Goal: Check status: Check status

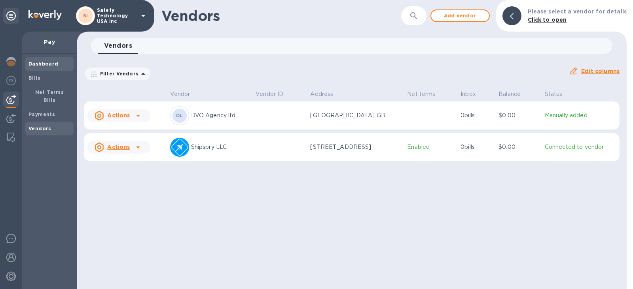
click at [45, 62] on b "Dashboard" at bounding box center [43, 64] width 30 height 6
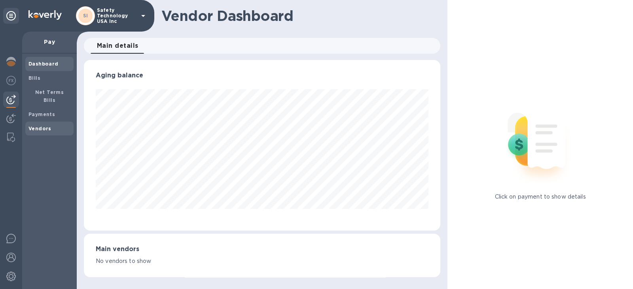
scroll to position [171, 356]
click at [37, 126] on b "Vendors" at bounding box center [39, 129] width 23 height 6
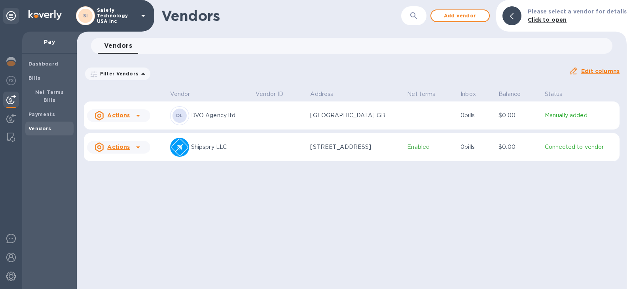
click at [118, 150] on u "Actions" at bounding box center [118, 147] width 23 height 6
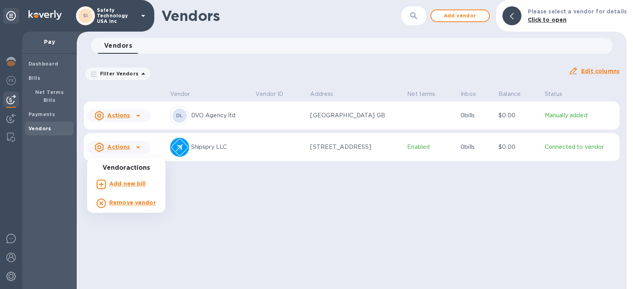
click at [224, 152] on div at bounding box center [316, 144] width 633 height 289
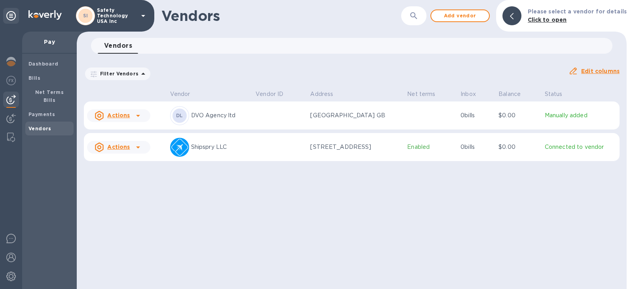
click at [421, 151] on p "Enabled" at bounding box center [430, 147] width 47 height 8
